Goal: Task Accomplishment & Management: Use online tool/utility

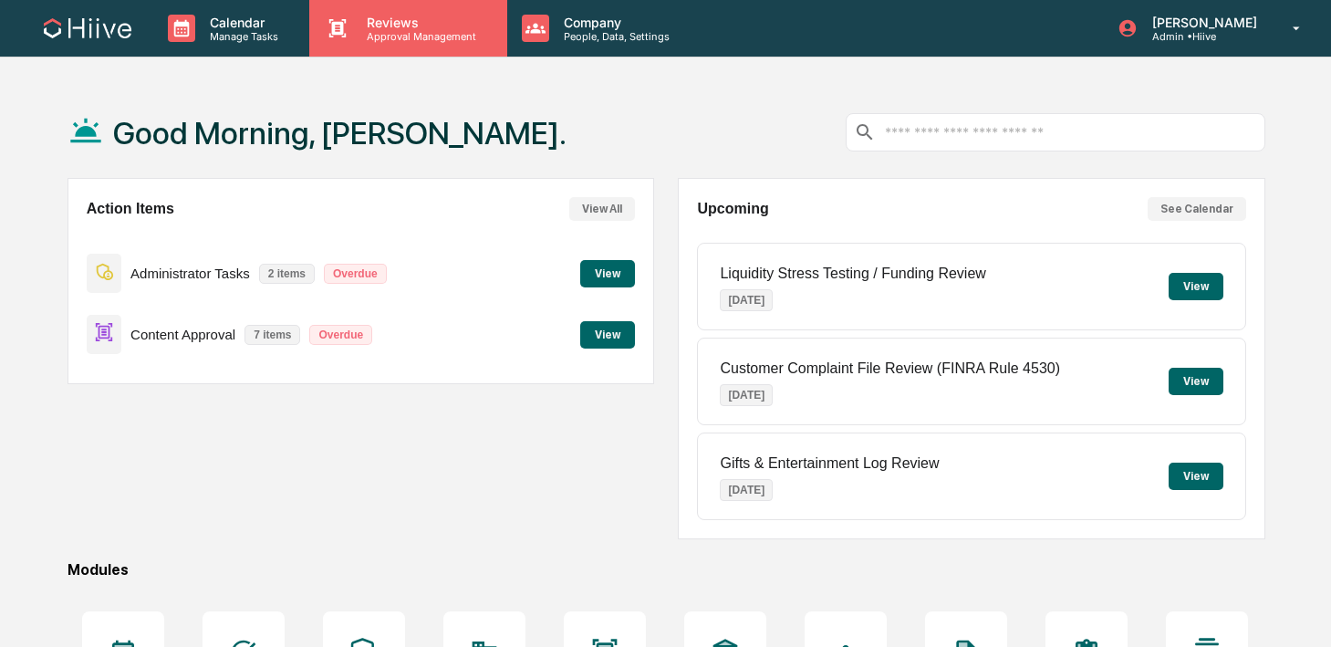
click at [340, 41] on icon at bounding box center [337, 28] width 27 height 27
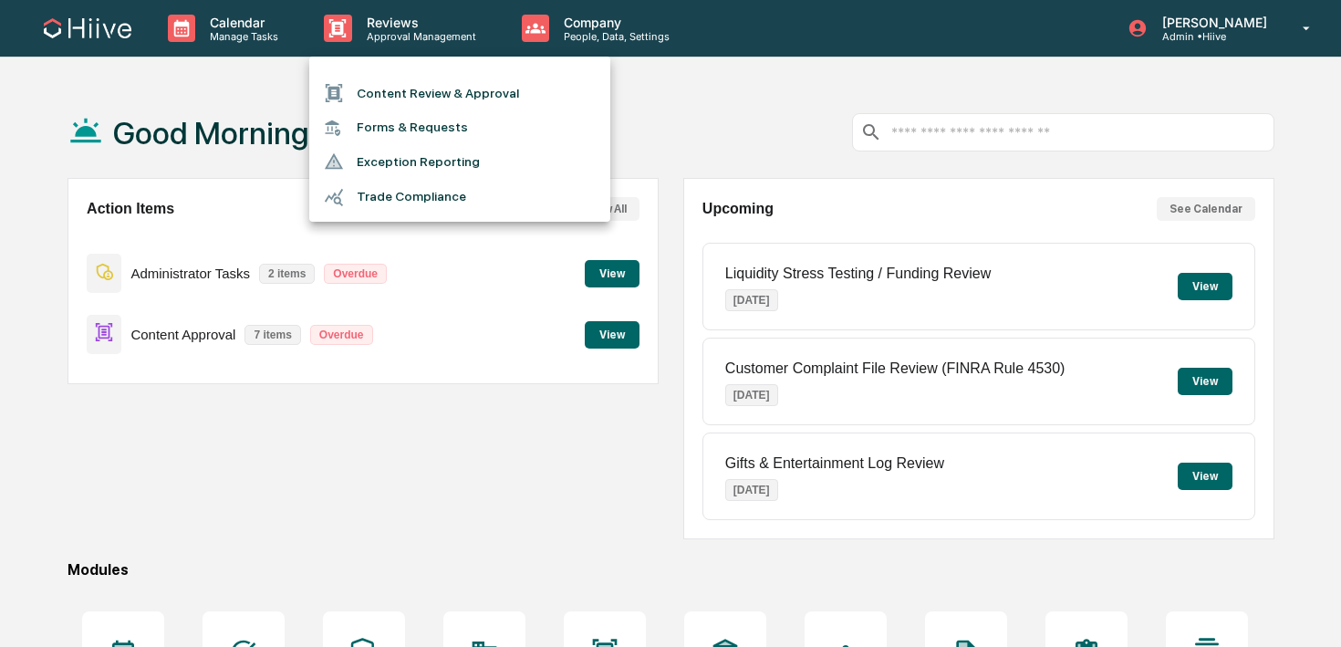
click at [361, 98] on li "Content Review & Approval" at bounding box center [459, 93] width 301 height 35
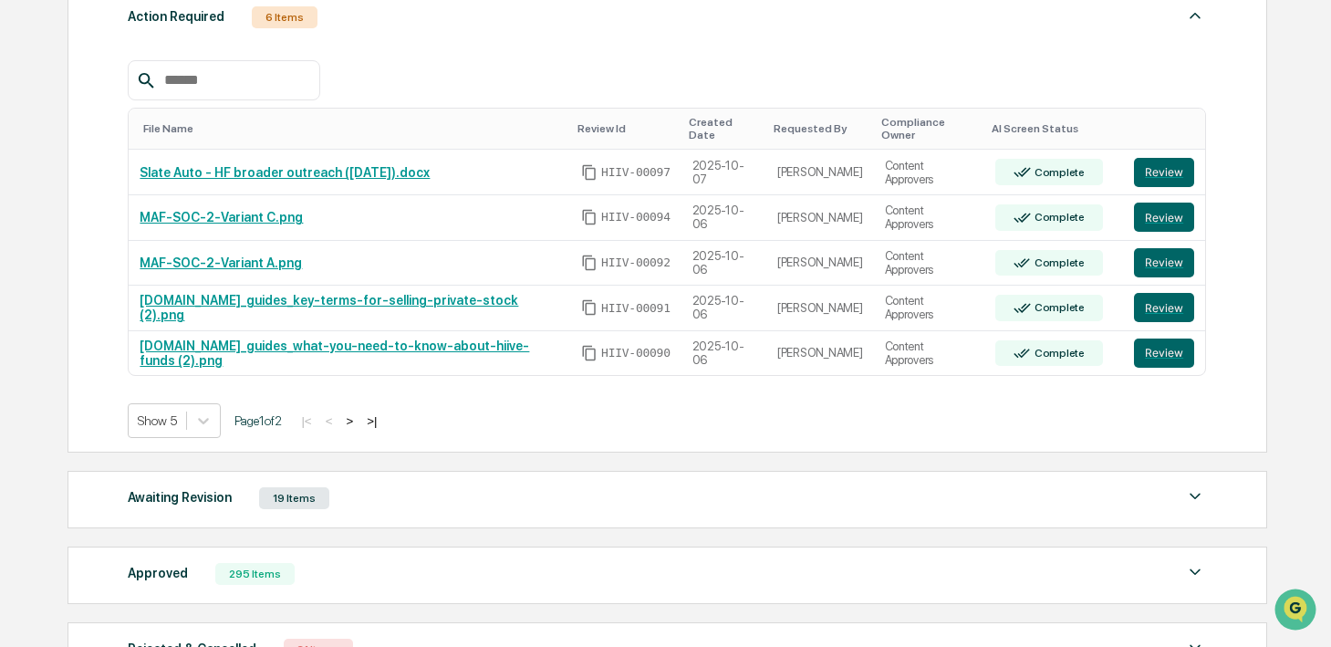
scroll to position [323, 0]
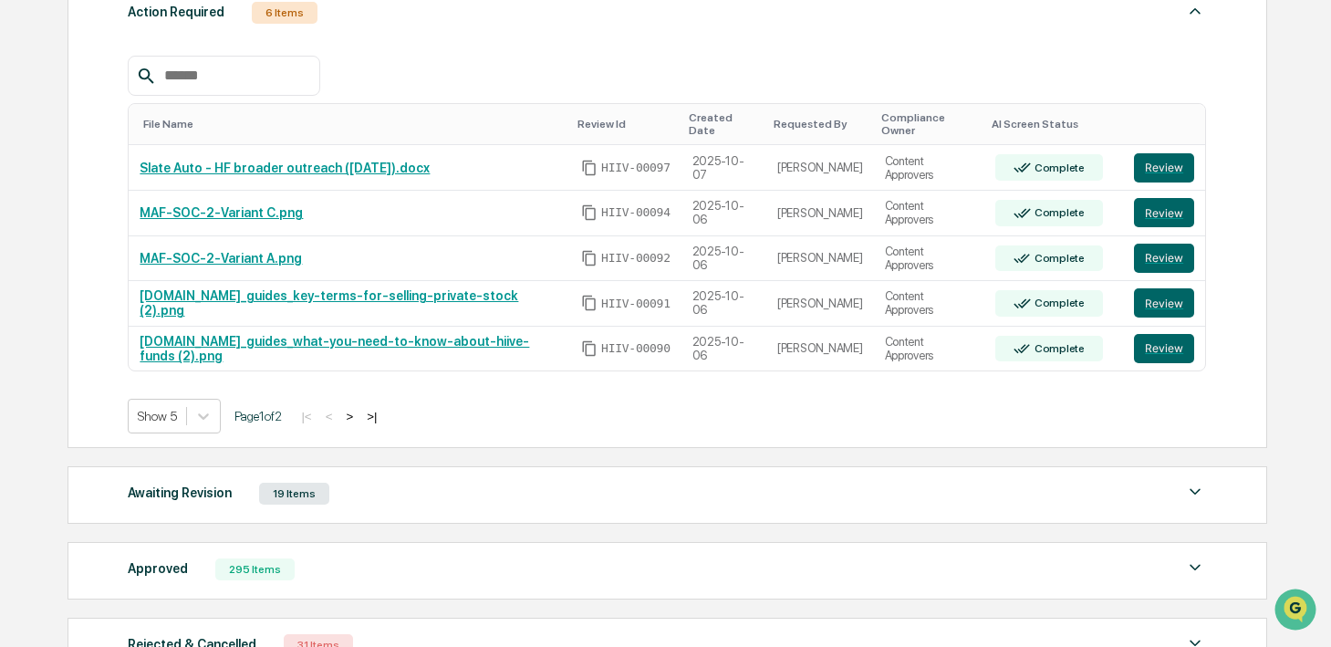
click at [366, 481] on div "Awaiting Revision 19 Items" at bounding box center [667, 494] width 1078 height 26
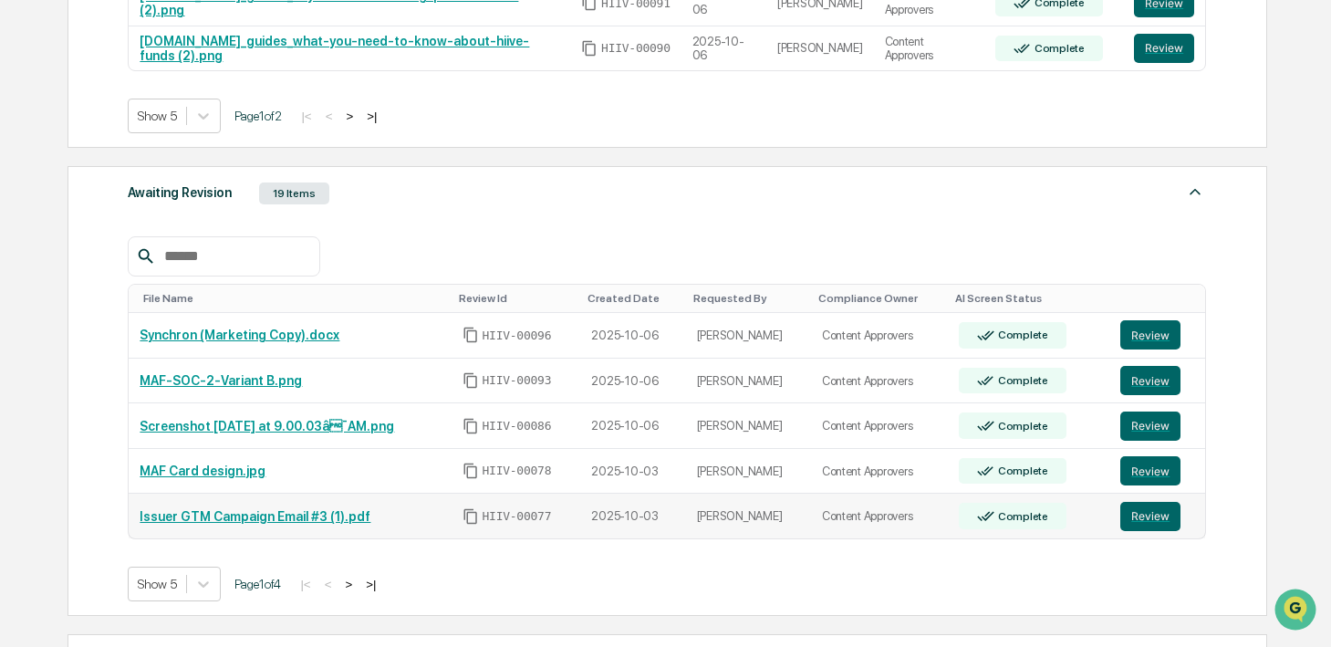
scroll to position [691, 0]
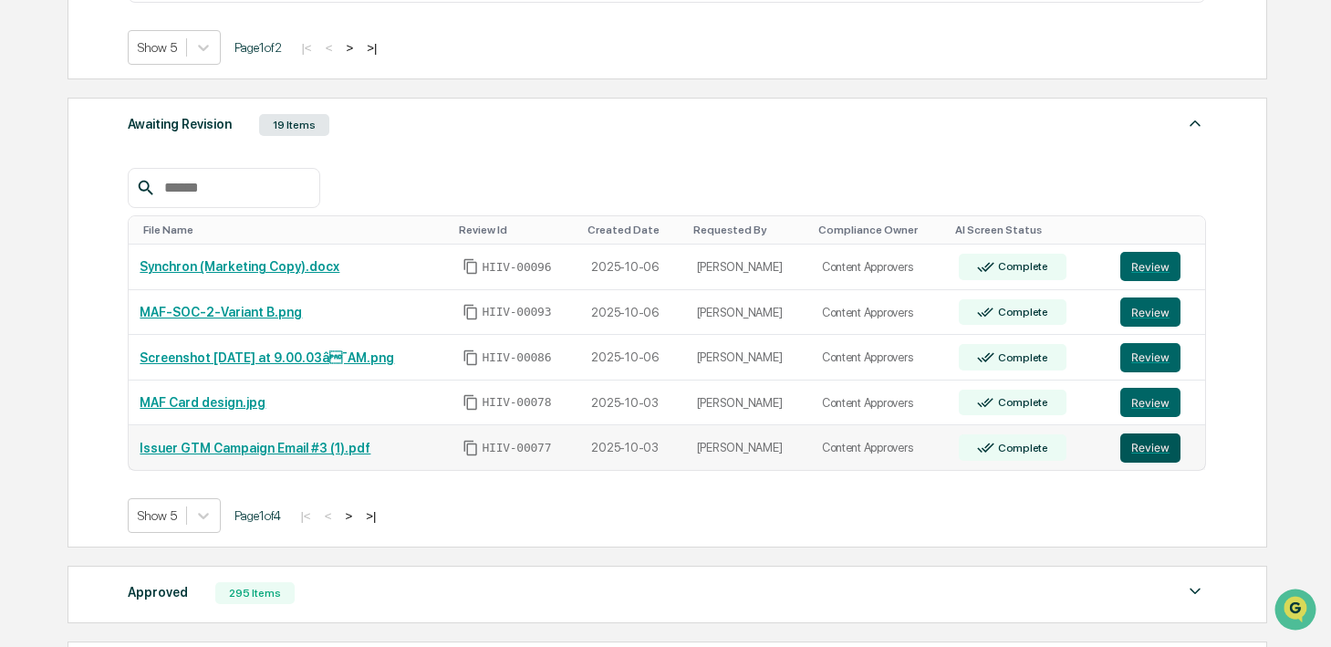
click at [1176, 433] on button "Review" at bounding box center [1150, 447] width 60 height 29
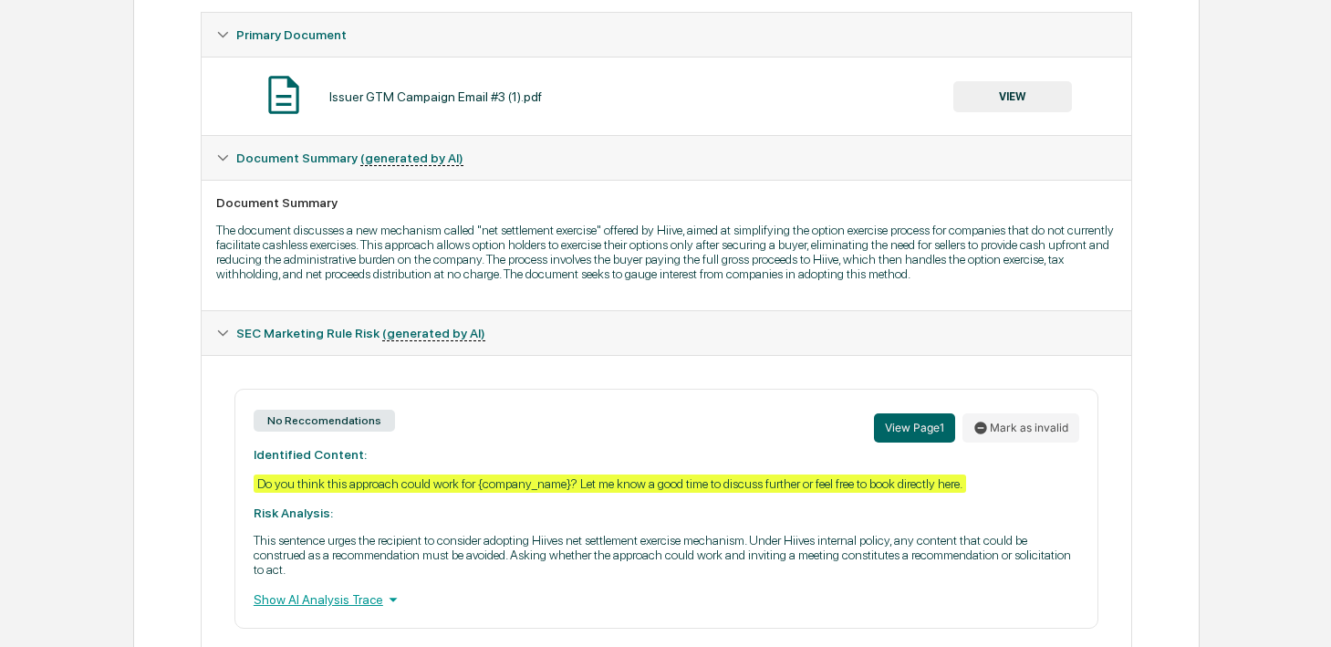
scroll to position [401, 0]
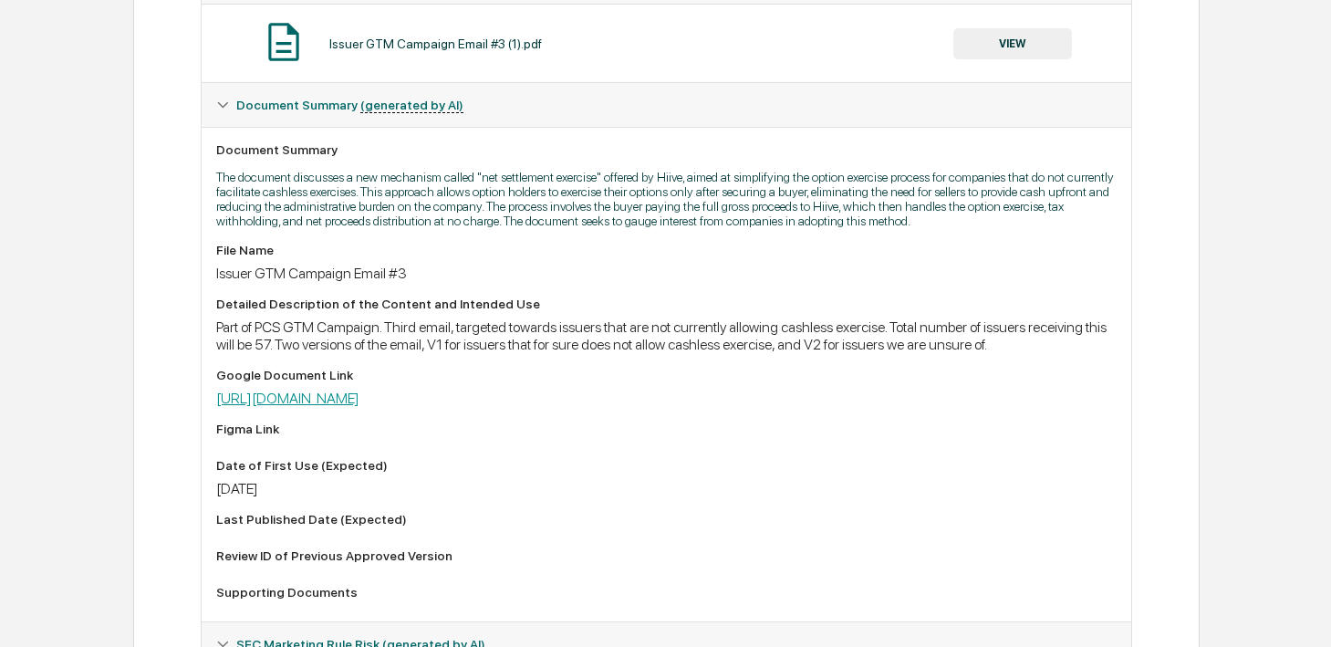
click at [359, 407] on link "[URL][DOMAIN_NAME]" at bounding box center [287, 397] width 143 height 17
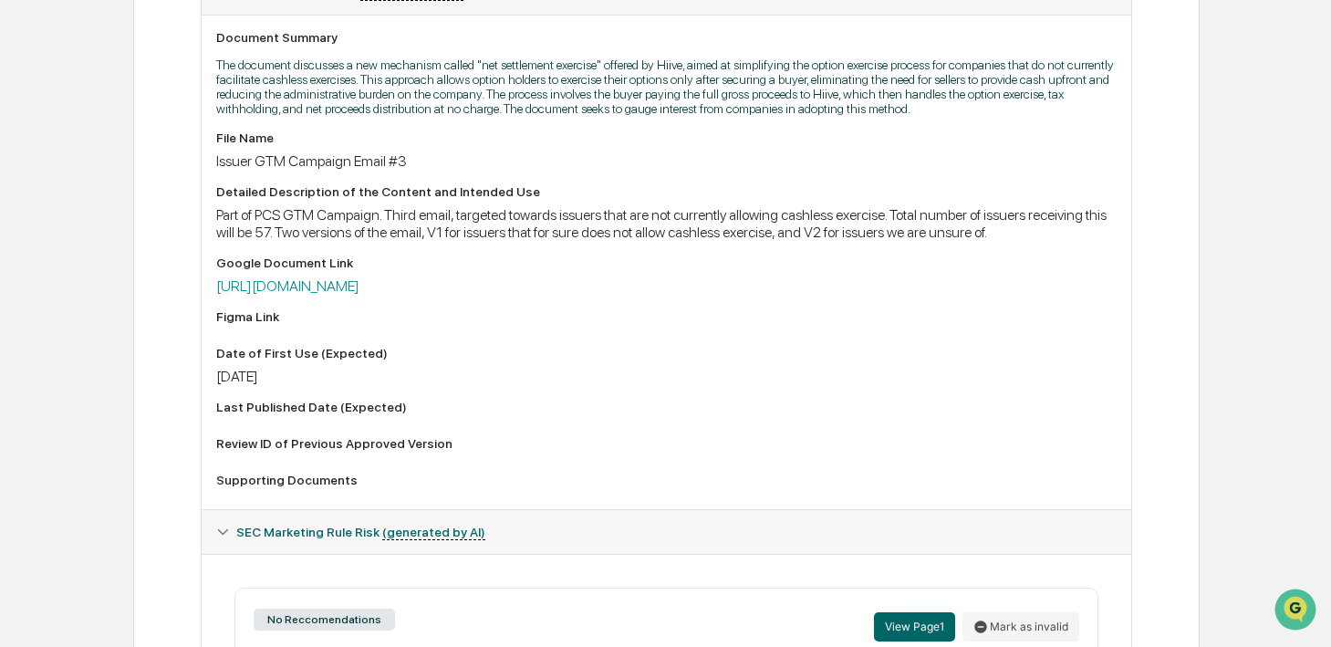
scroll to position [0, 0]
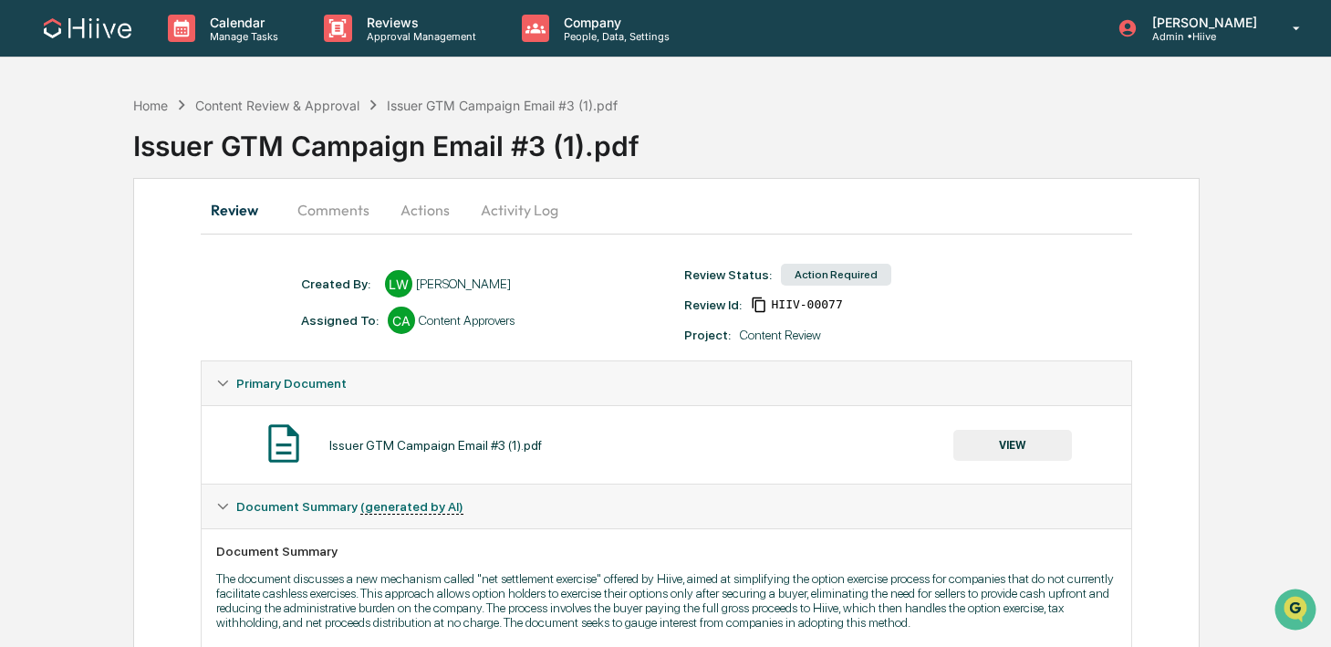
click at [971, 438] on button "VIEW" at bounding box center [1012, 445] width 119 height 31
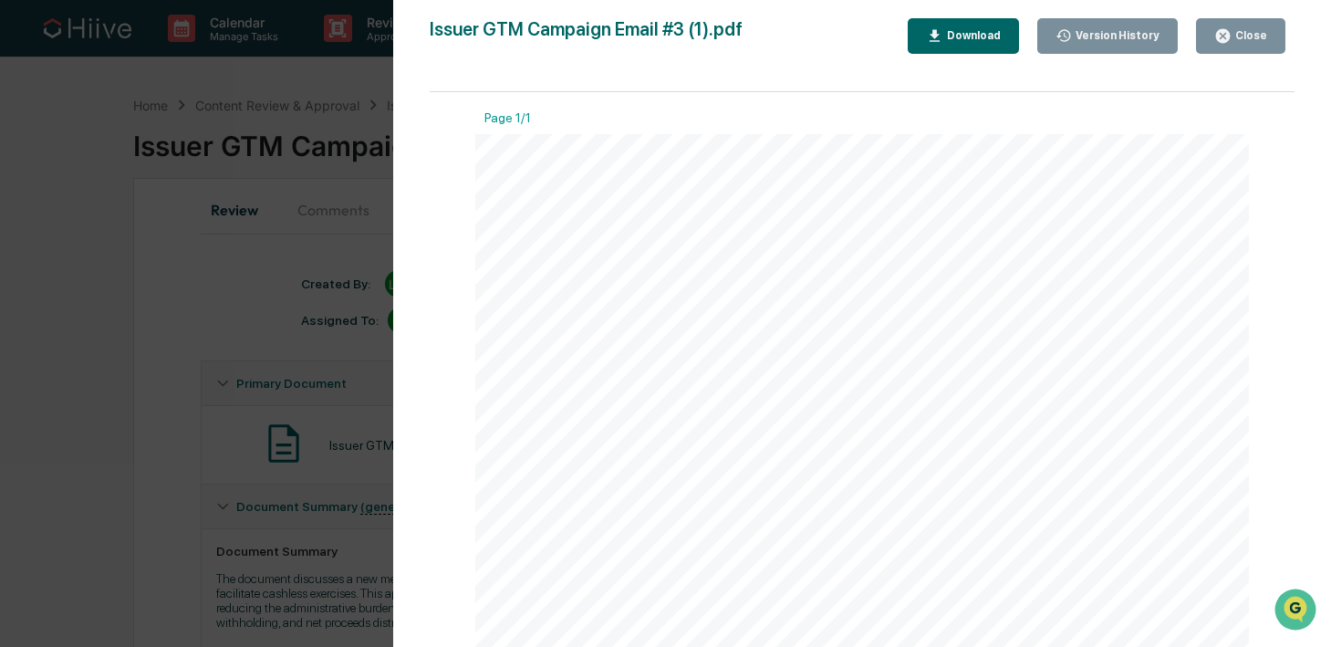
click at [294, 294] on div "Version History 1[DATE]5:55 PM[PERSON_NAME] Issuer GTM Campaign Email #3 (1).pd…" at bounding box center [665, 323] width 1331 height 647
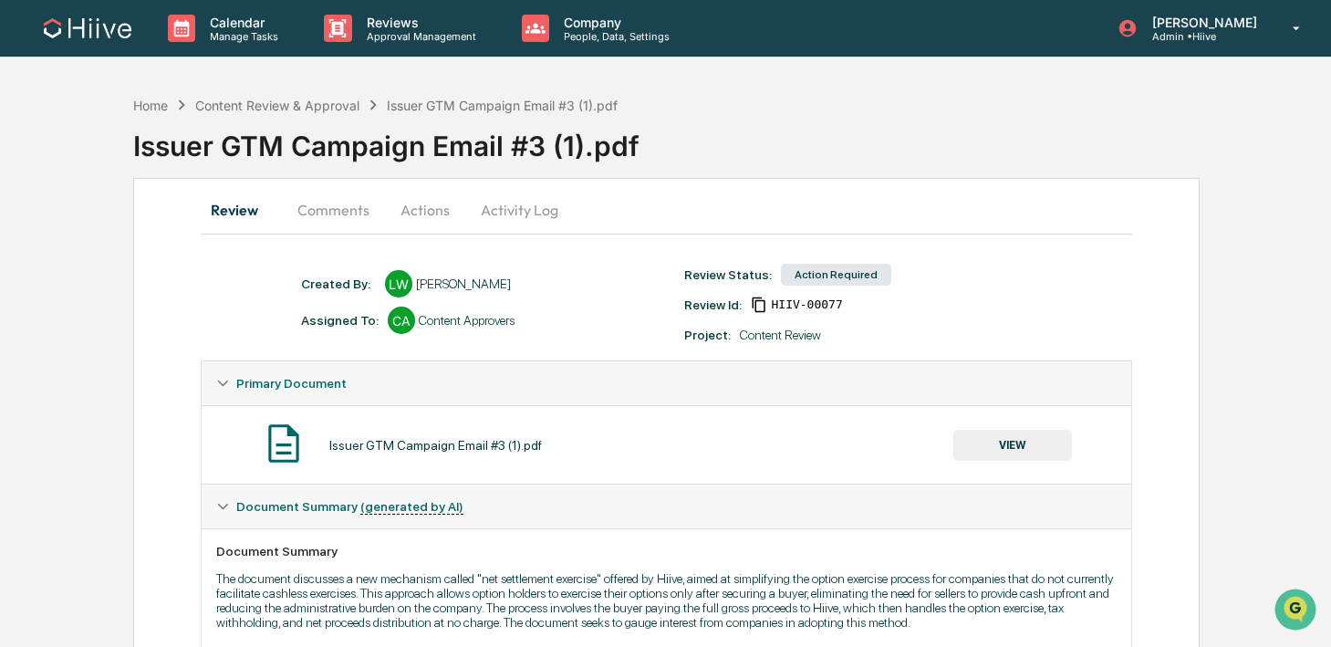
click at [321, 206] on button "Comments" at bounding box center [333, 210] width 101 height 44
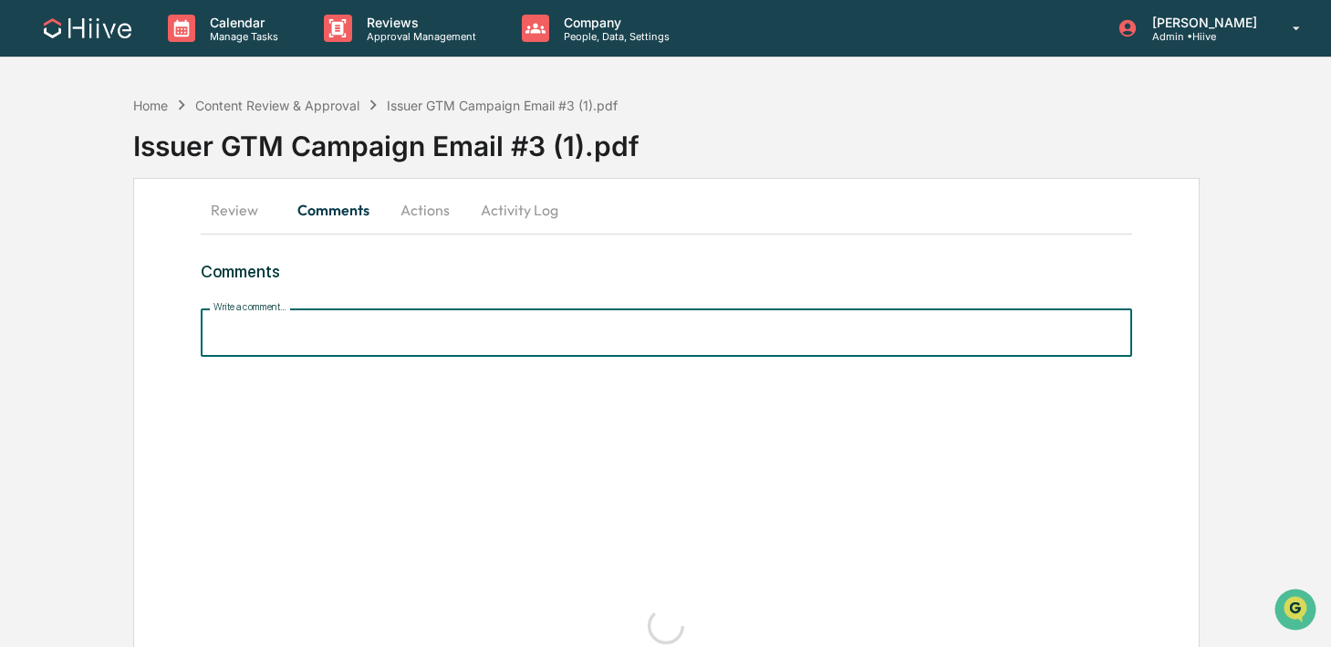
click at [307, 338] on input "Write a comment..." at bounding box center [666, 332] width 931 height 48
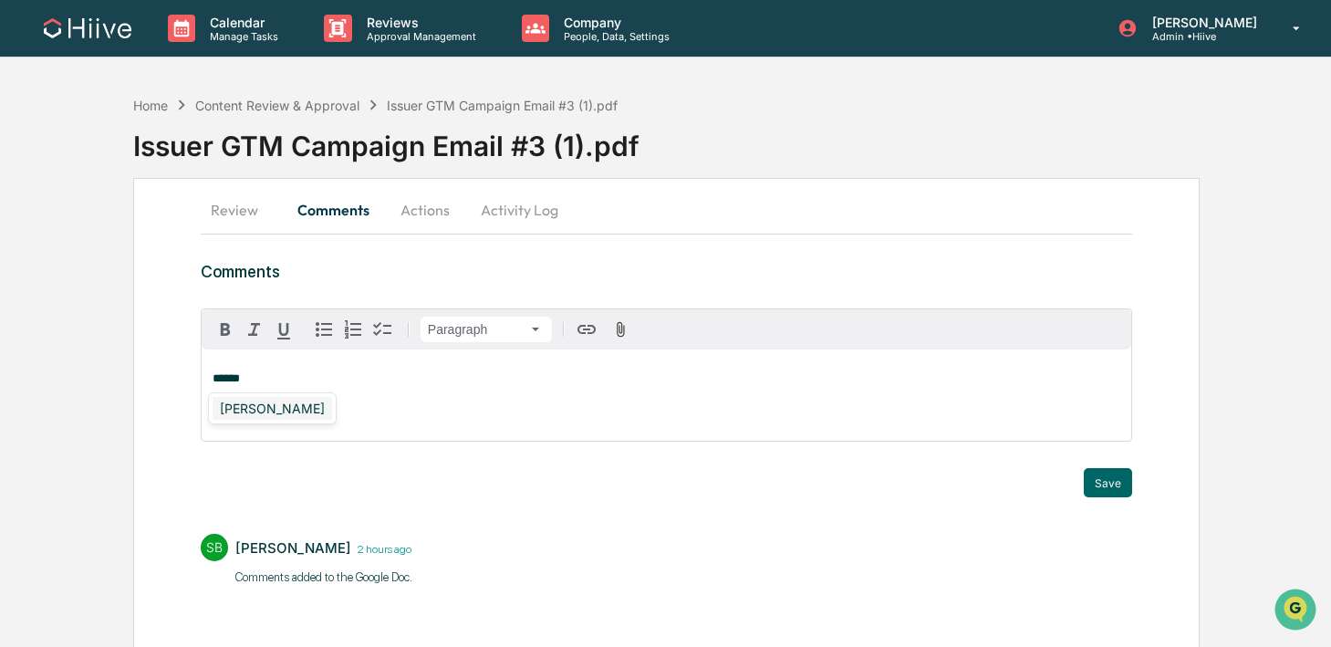
click at [275, 407] on div "Susan Woodard" at bounding box center [271, 408] width 119 height 23
click at [1114, 469] on button "Save" at bounding box center [1107, 482] width 48 height 29
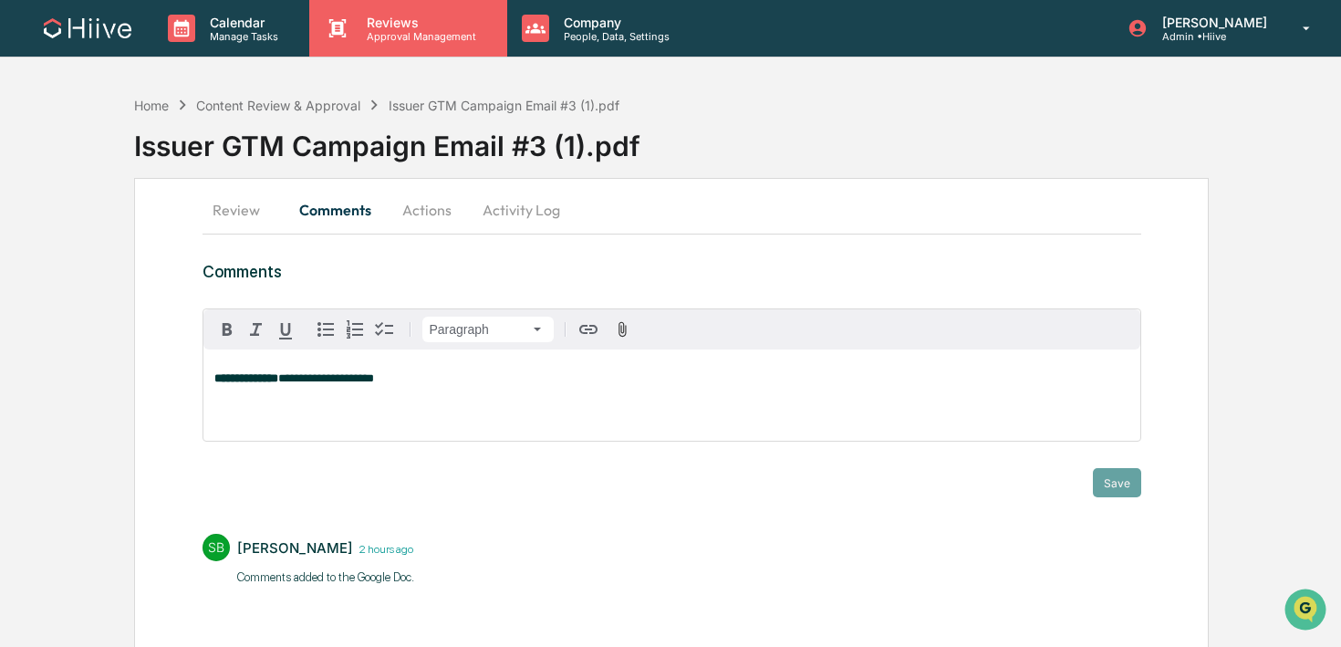
click at [366, 44] on div "Reviews Approval Management" at bounding box center [407, 28] width 197 height 57
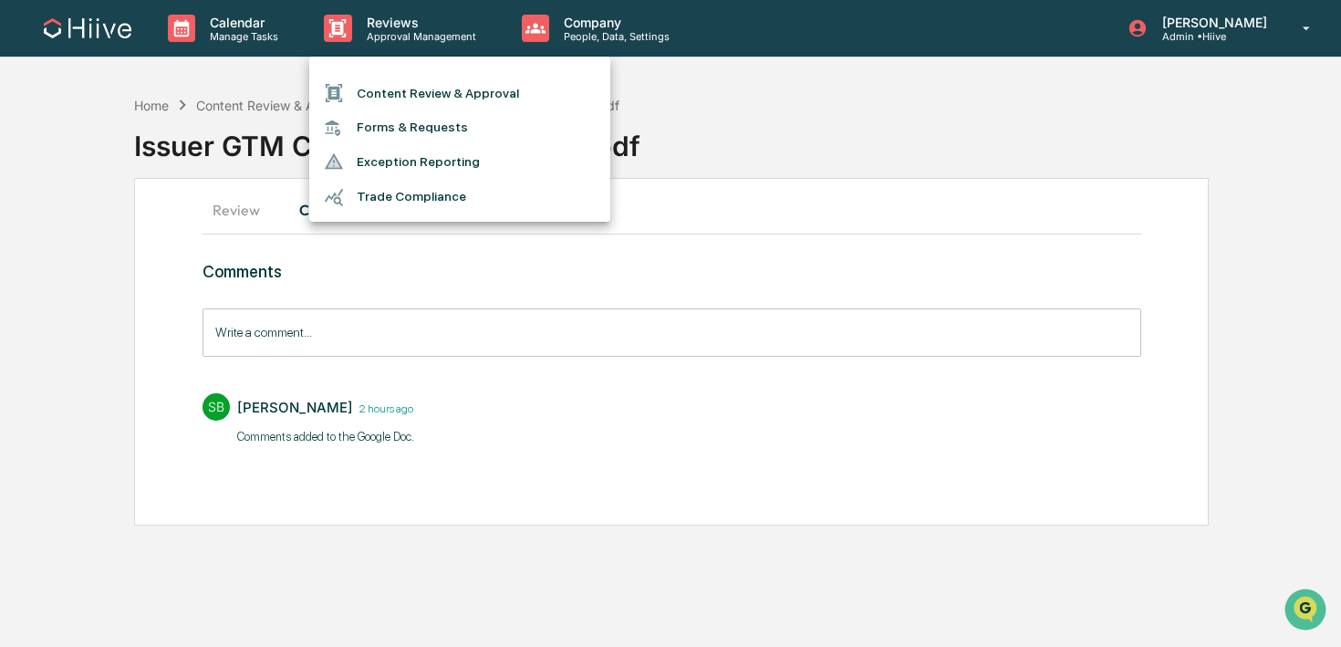
click at [367, 111] on li "Forms & Requests" at bounding box center [459, 127] width 301 height 34
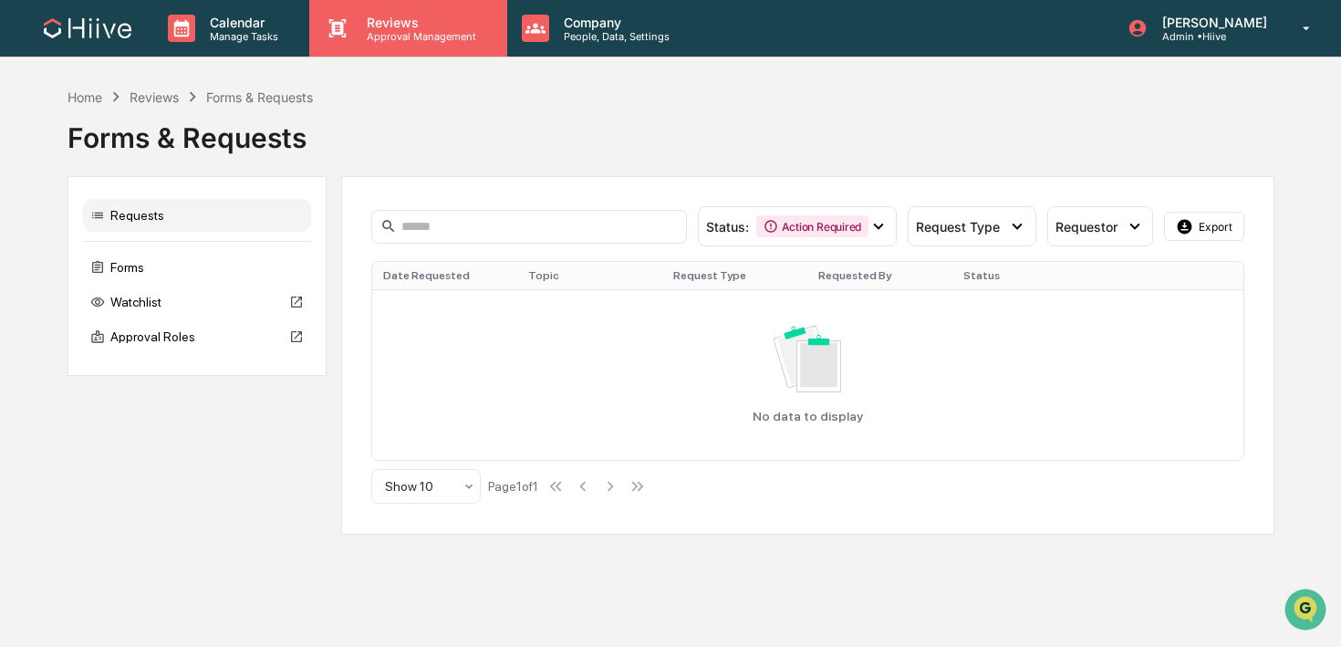
click at [358, 33] on p "Approval Management" at bounding box center [418, 36] width 133 height 13
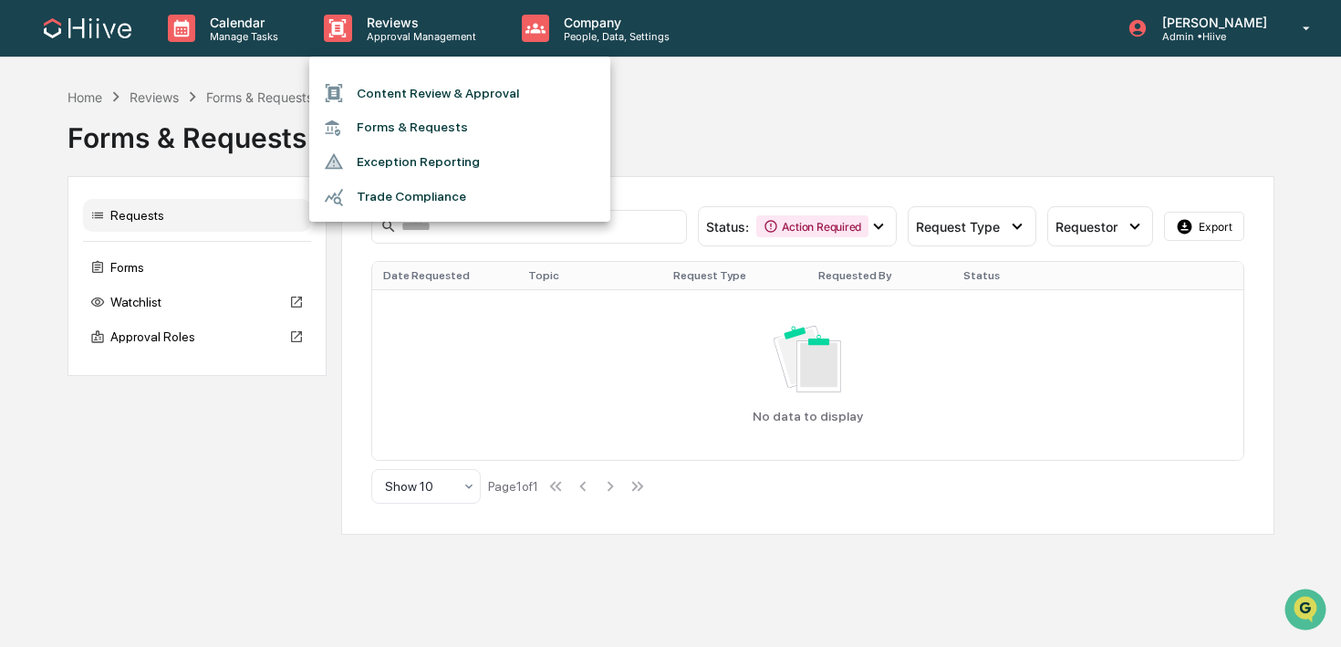
click at [359, 81] on li "Content Review & Approval" at bounding box center [459, 93] width 301 height 35
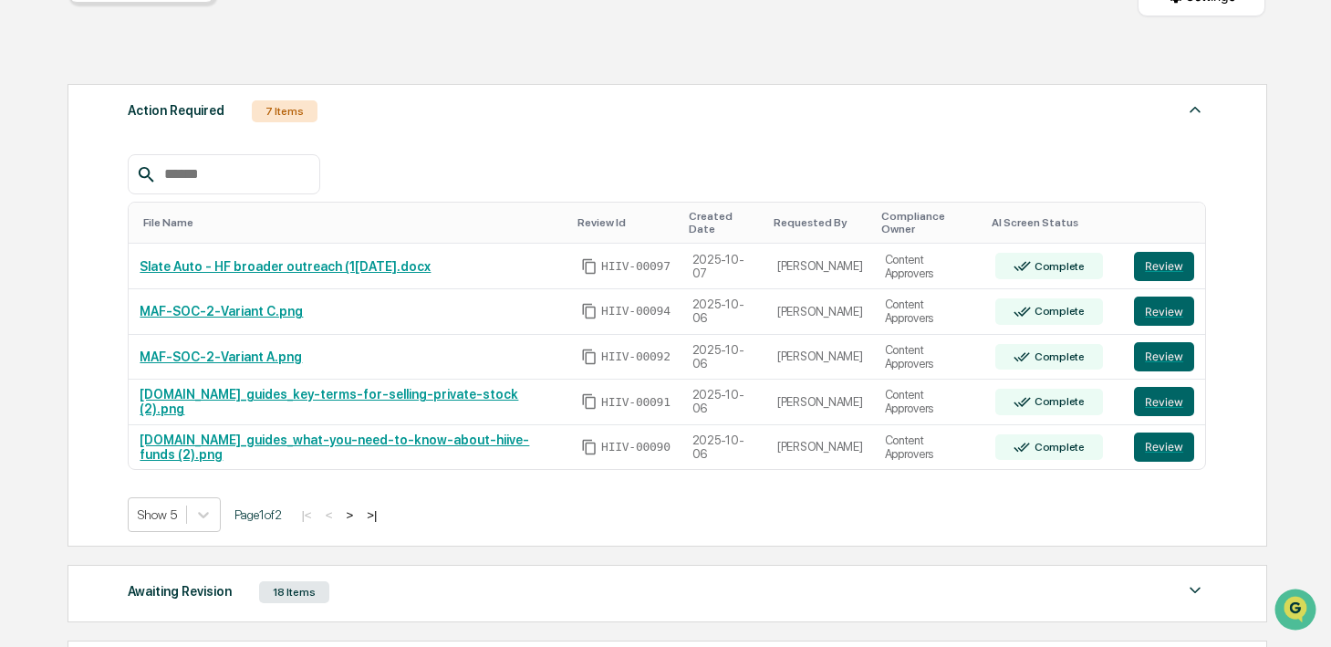
scroll to position [228, 0]
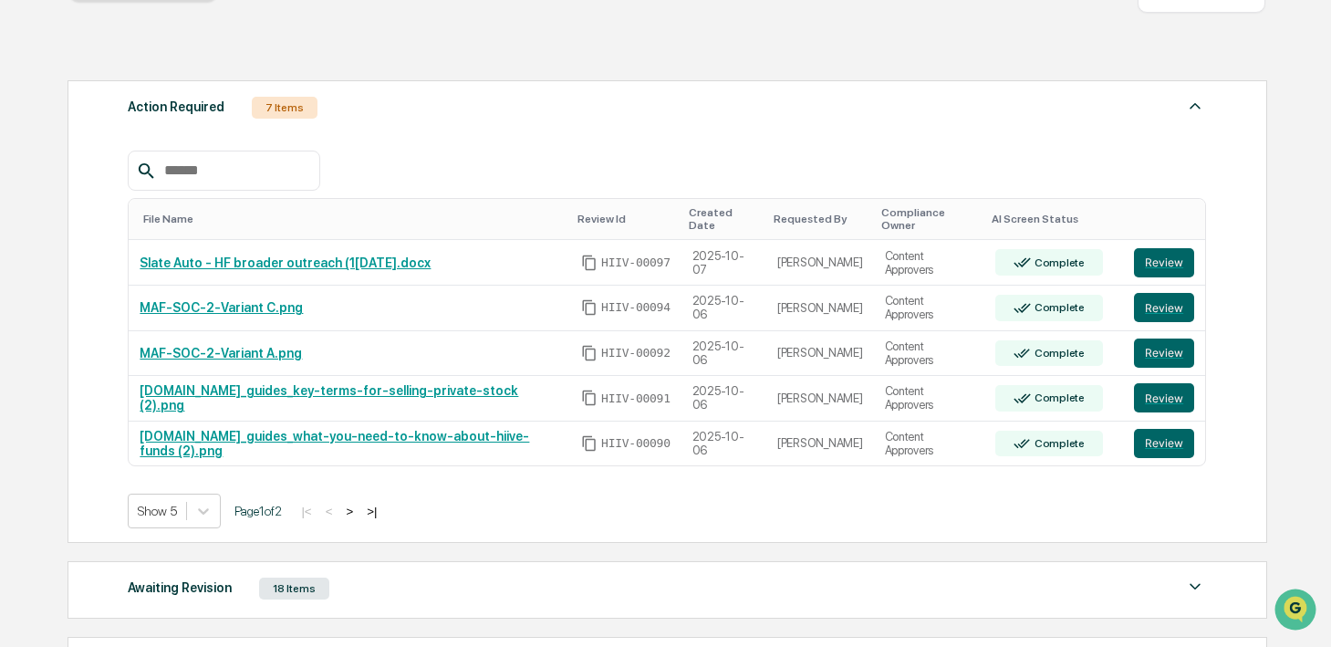
click at [358, 503] on button ">" at bounding box center [349, 511] width 18 height 16
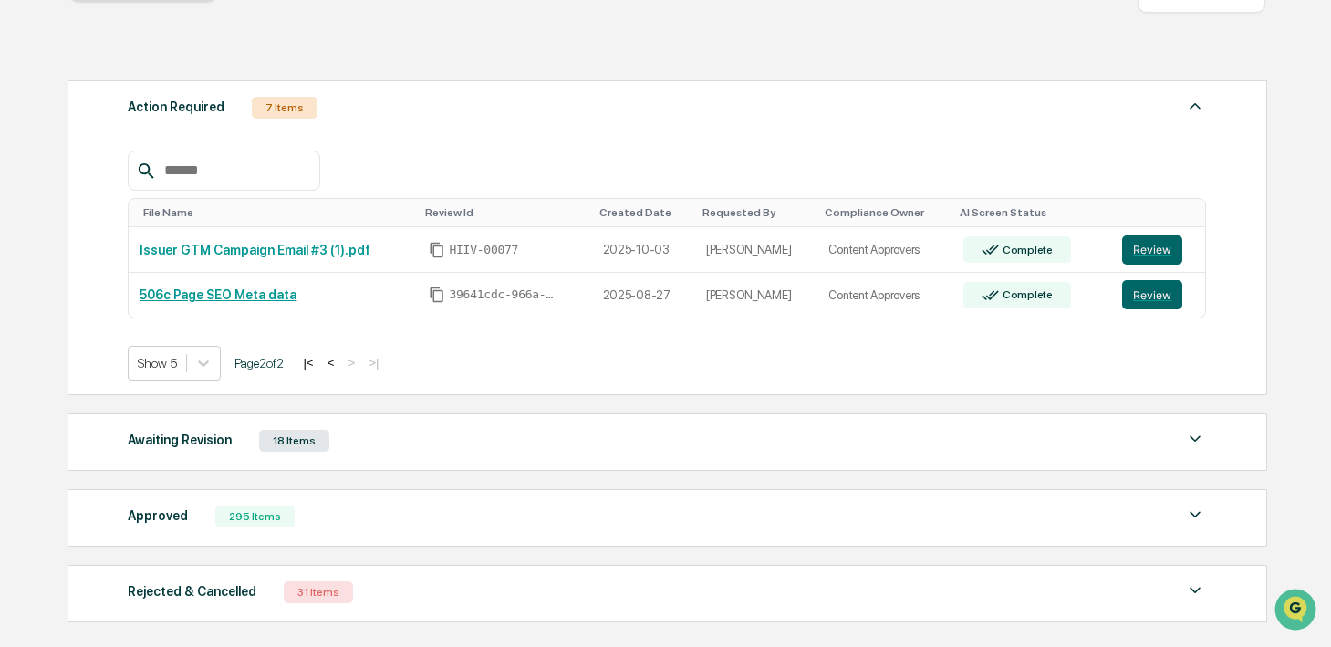
click at [340, 361] on button "<" at bounding box center [331, 363] width 18 height 16
